Goal: Task Accomplishment & Management: Manage account settings

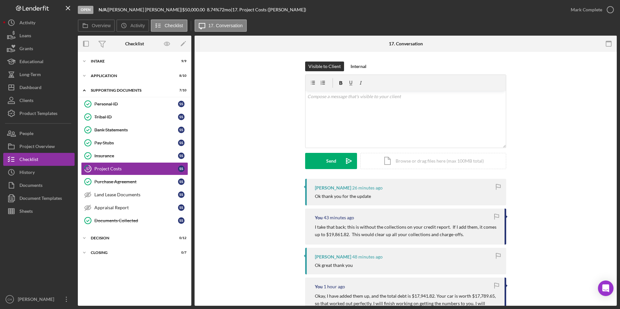
click at [565, 169] on div "Visible to Client Internal v Color teal Color pink Remove color Add row above A…" at bounding box center [405, 120] width 403 height 117
